Goal: Task Accomplishment & Management: Manage account settings

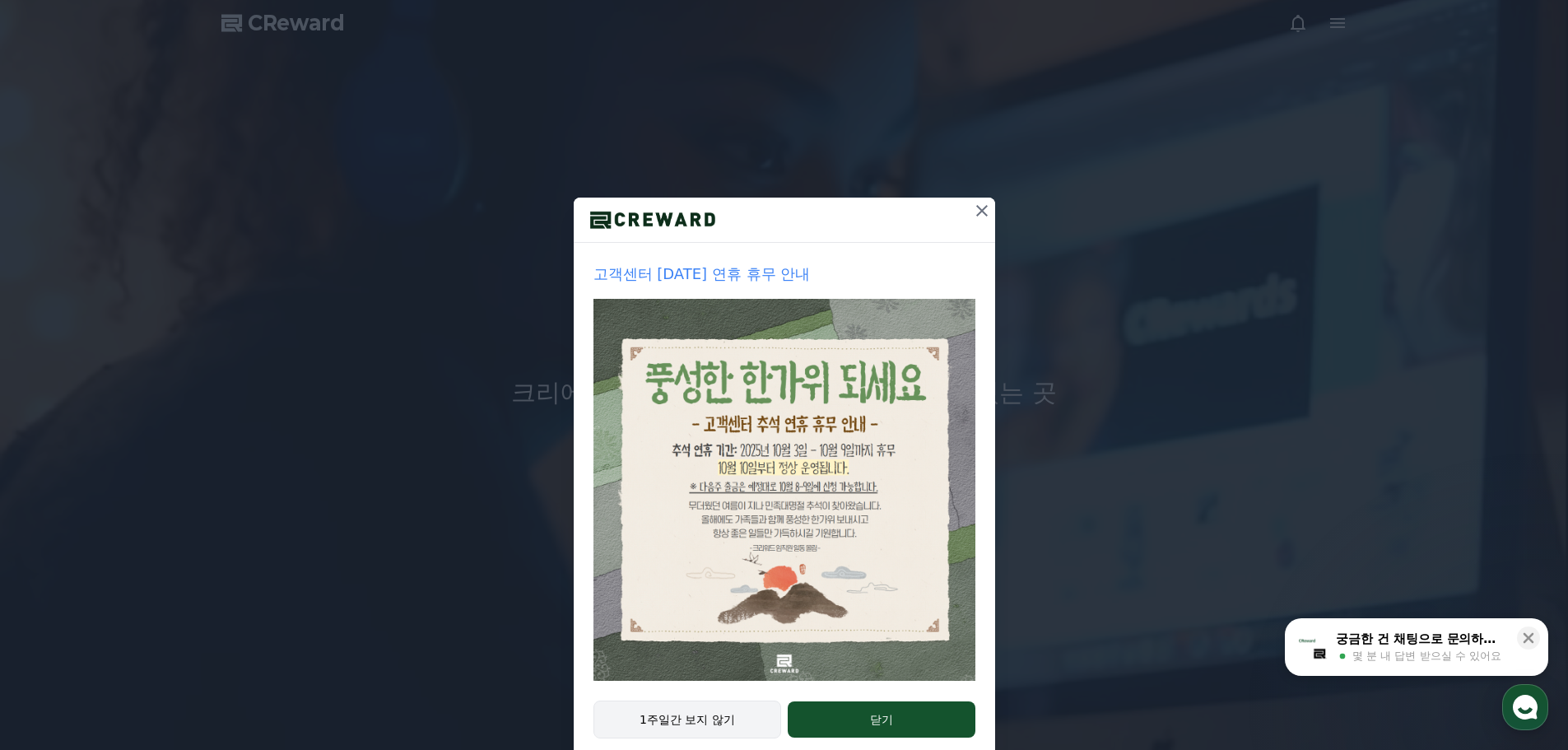
click at [679, 713] on button "1주일간 보지 않기" at bounding box center [688, 719] width 188 height 38
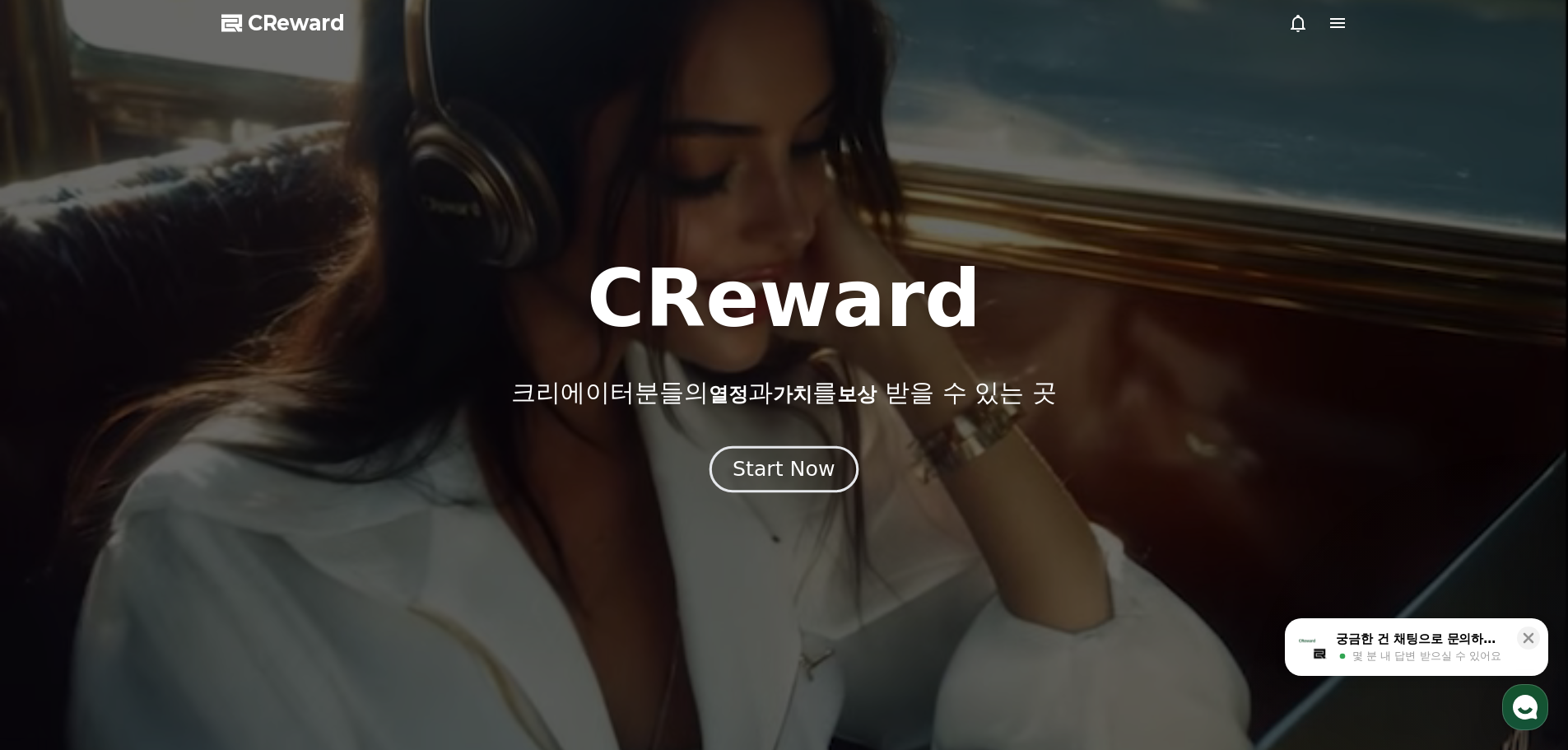
click at [795, 484] on button "Start Now" at bounding box center [784, 469] width 149 height 47
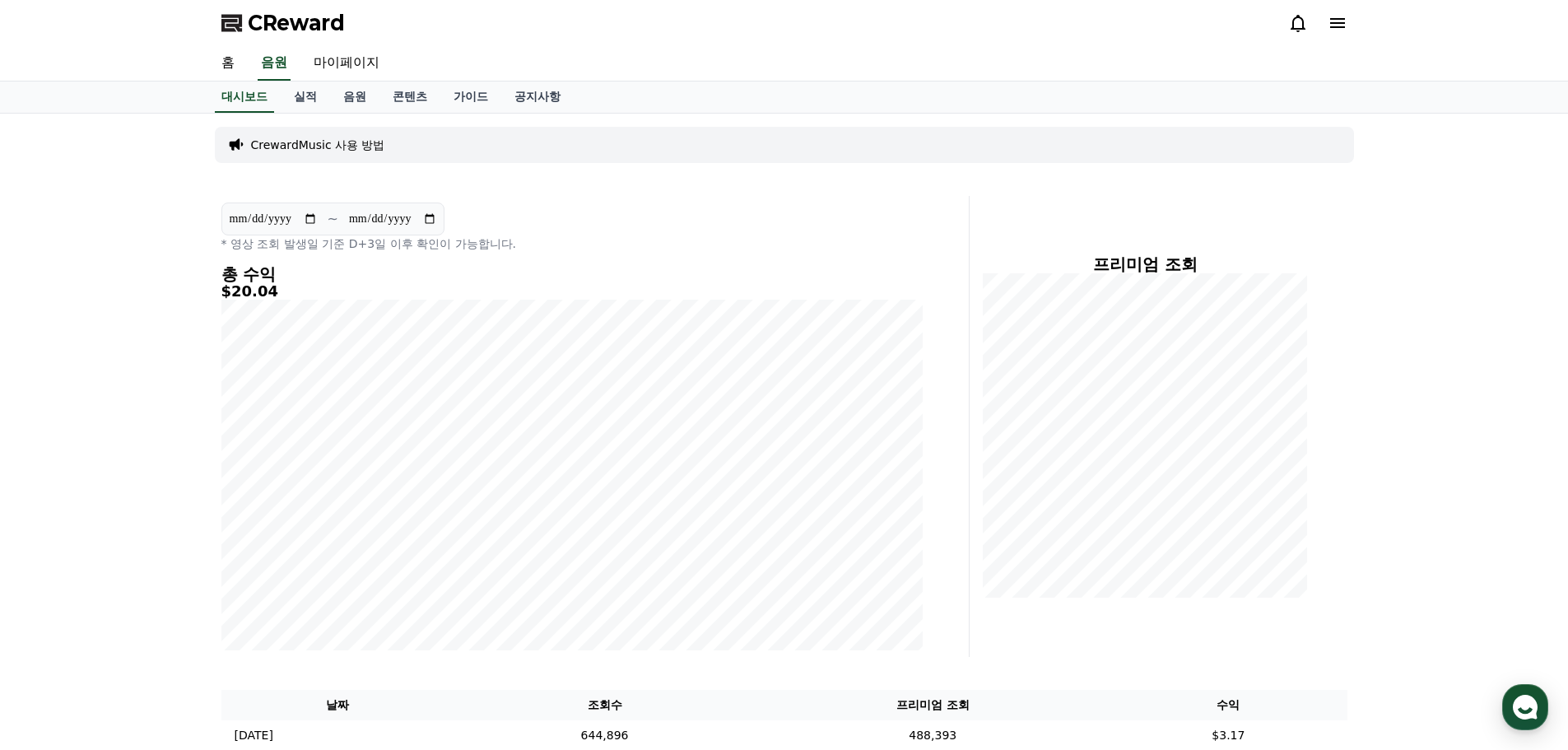
click at [1302, 14] on icon at bounding box center [1298, 23] width 20 height 20
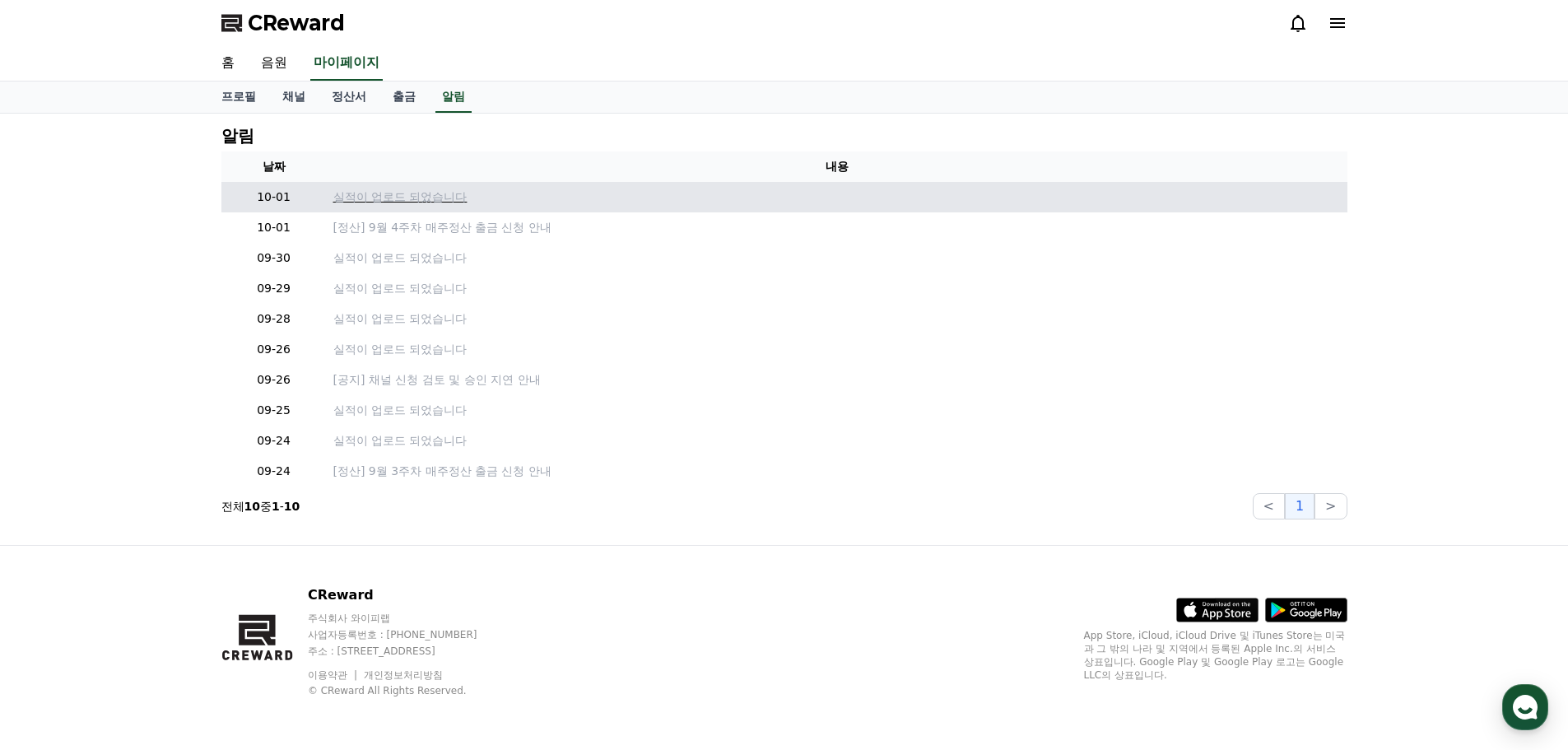
click at [406, 195] on p "실적이 업로드 되었습니다" at bounding box center [837, 197] width 1008 height 17
